Goal: Task Accomplishment & Management: Use online tool/utility

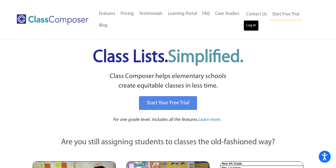
click at [254, 27] on link "Log In" at bounding box center [251, 25] width 15 height 11
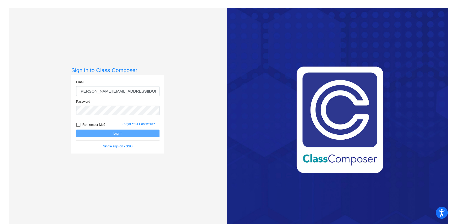
type input "[PERSON_NAME][EMAIL_ADDRESS][DOMAIN_NAME]"
click at [76, 129] on button "Log In" at bounding box center [117, 133] width 83 height 8
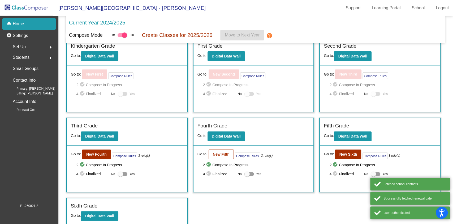
scroll to position [89, 0]
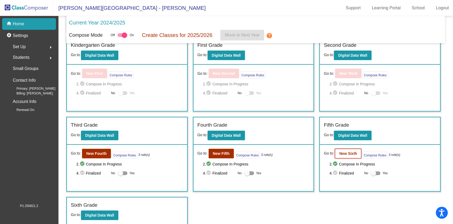
click at [346, 153] on b "New Sixth" at bounding box center [348, 153] width 18 height 4
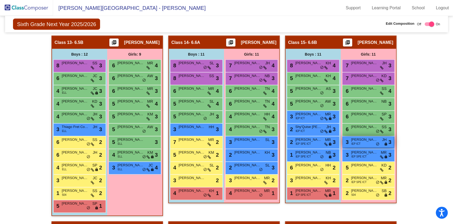
scroll to position [922, 0]
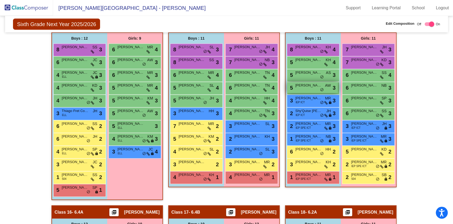
click at [312, 87] on div "5 [PERSON_NAME] AW lock do_not_disturb_alt 3" at bounding box center [312, 87] width 51 height 11
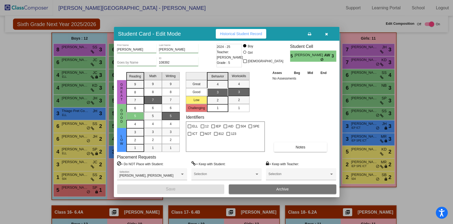
click at [327, 35] on icon "button" at bounding box center [326, 34] width 3 height 4
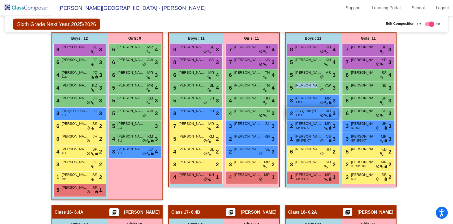
scroll to position [886, 0]
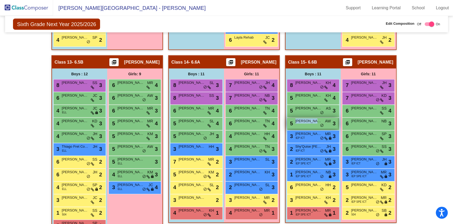
click at [315, 119] on span "[PERSON_NAME]" at bounding box center [309, 120] width 27 height 5
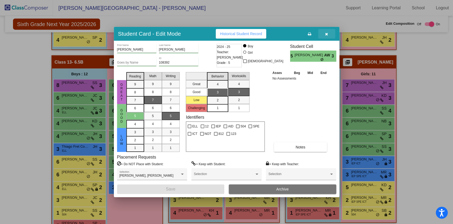
click at [327, 34] on icon "button" at bounding box center [326, 34] width 3 height 4
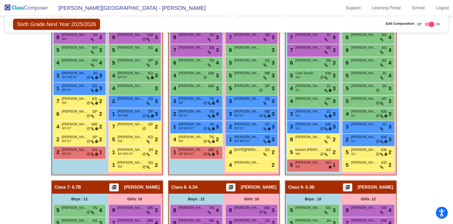
scroll to position [284, 0]
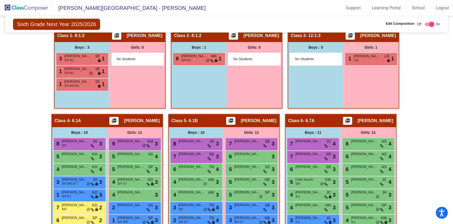
checkbox input "false"
